Goal: Navigation & Orientation: Find specific page/section

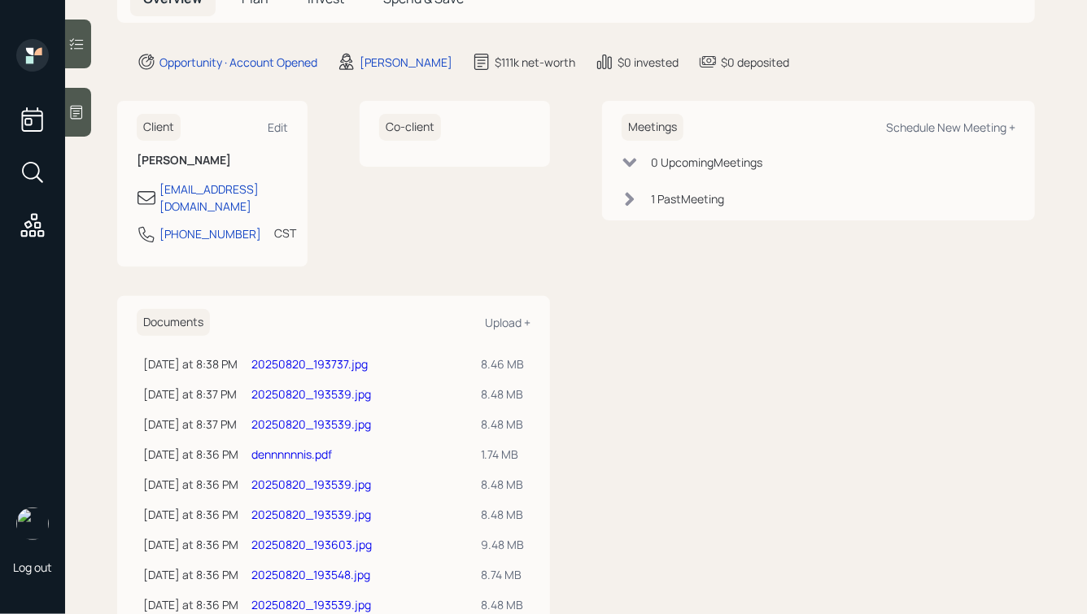
scroll to position [168, 0]
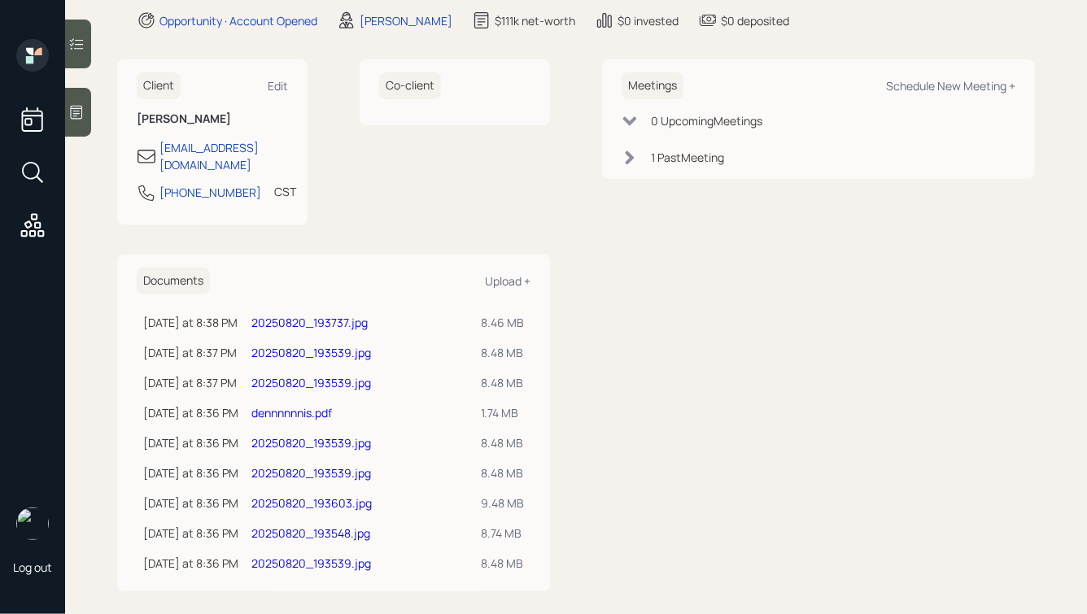
click at [330, 345] on link "20250820_193539.jpg" at bounding box center [311, 352] width 120 height 15
click at [389, 203] on div "Co-client" at bounding box center [455, 142] width 190 height 166
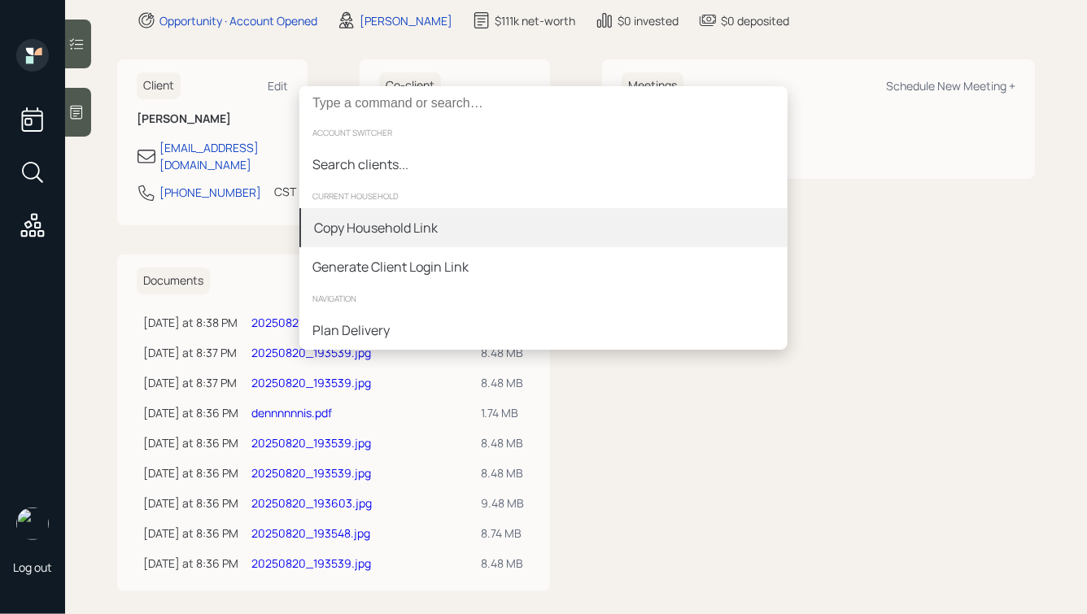
click at [403, 227] on div "Copy Household Link" at bounding box center [376, 228] width 124 height 20
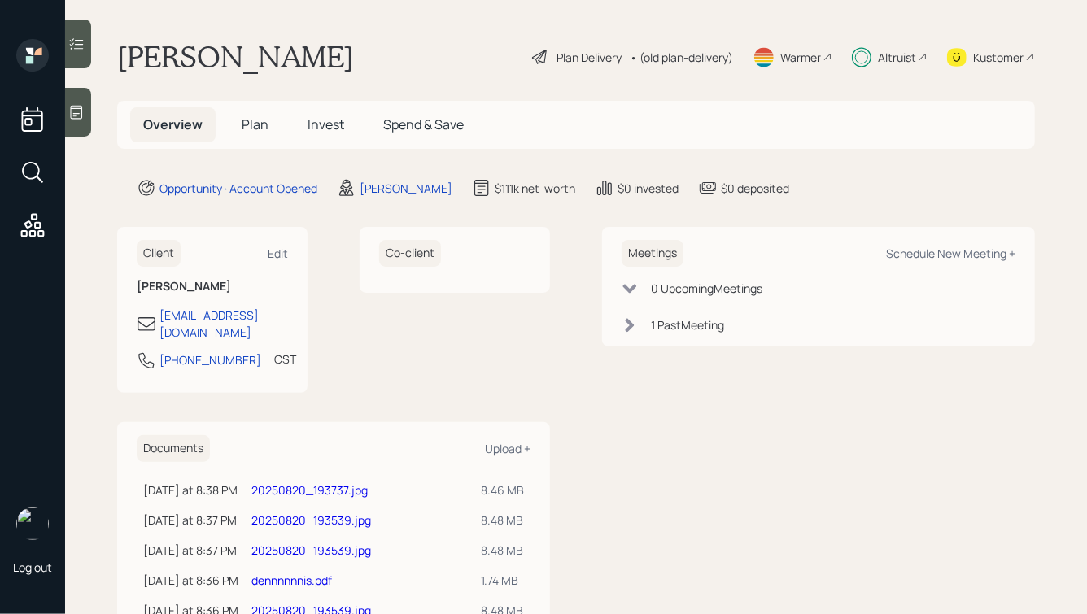
click at [245, 123] on span "Plan" at bounding box center [255, 125] width 27 height 18
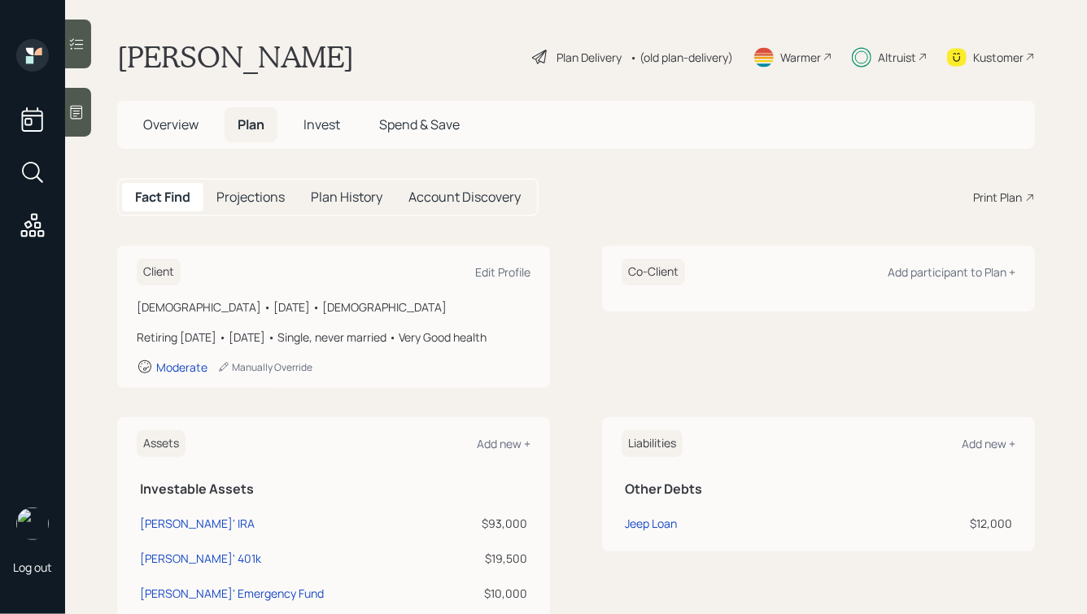
click at [340, 124] on span "Invest" at bounding box center [321, 125] width 37 height 18
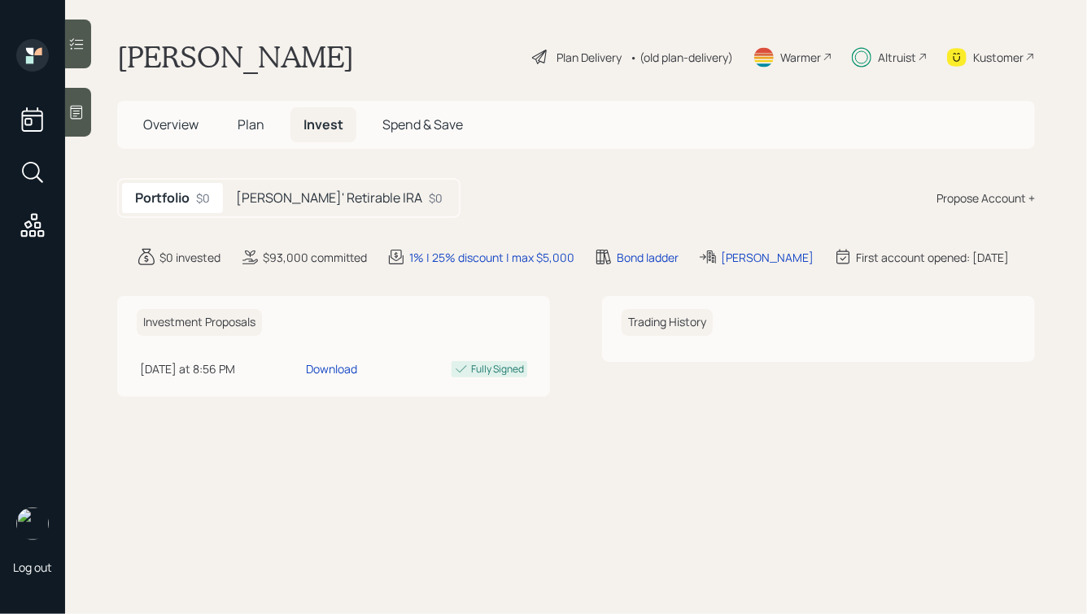
click at [339, 194] on h5 "Dennis' Retirable IRA" at bounding box center [329, 197] width 186 height 15
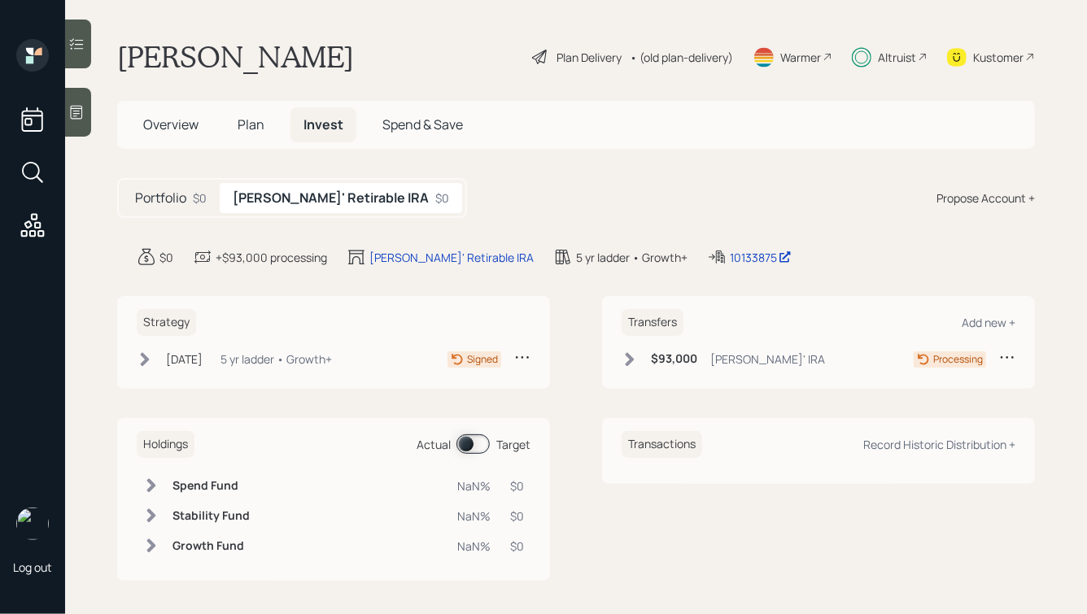
click at [626, 355] on icon at bounding box center [630, 359] width 16 height 16
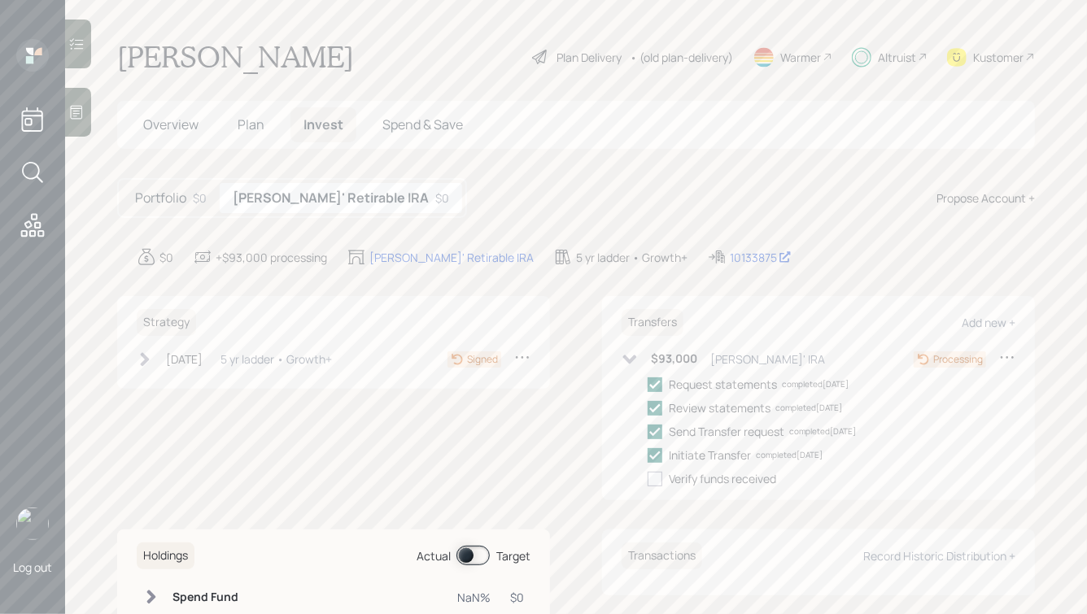
click at [134, 356] on div "Strategy Aug 18, 2025 Monday, August 18, 2025 6:25 PM EDT 5 yr ladder • Growth+…" at bounding box center [333, 342] width 433 height 93
click at [160, 358] on div "Aug 18, 2025 Monday, August 18, 2025 6:25 PM EDT 5 yr ladder • Growth+" at bounding box center [234, 359] width 195 height 20
click at [164, 199] on h5 "Portfolio" at bounding box center [160, 197] width 51 height 15
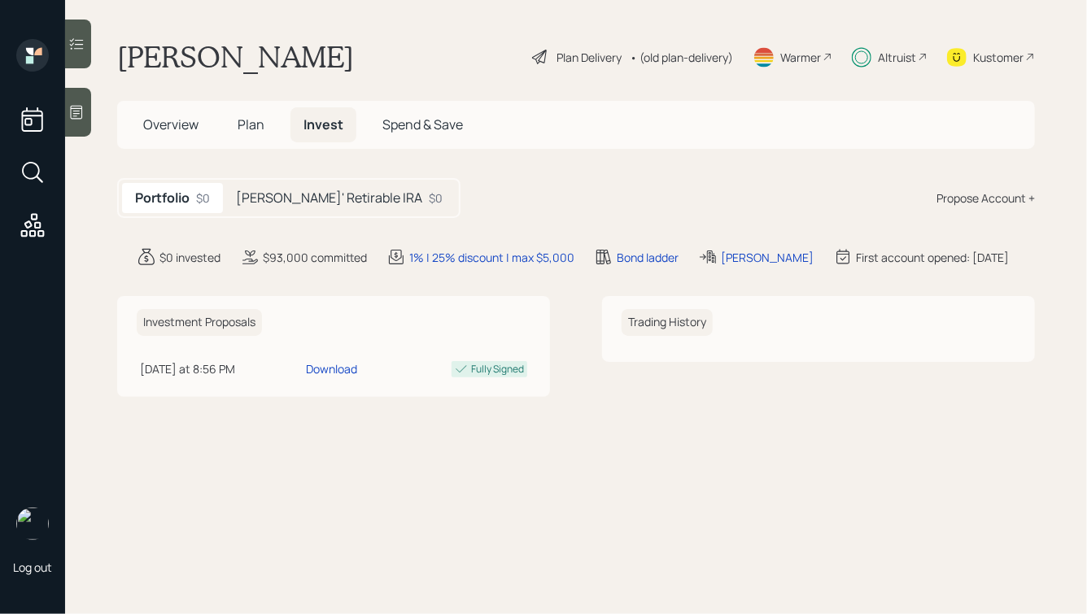
click at [251, 130] on span "Plan" at bounding box center [251, 125] width 27 height 18
